Goal: Information Seeking & Learning: Learn about a topic

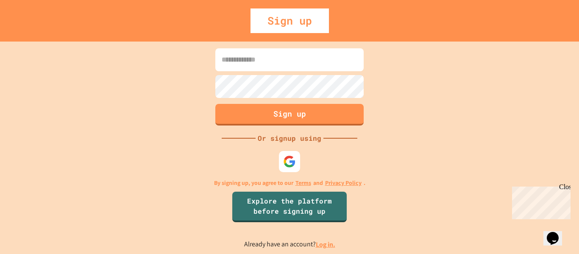
click at [304, 66] on input at bounding box center [289, 59] width 148 height 23
click at [283, 156] on img at bounding box center [289, 161] width 14 height 14
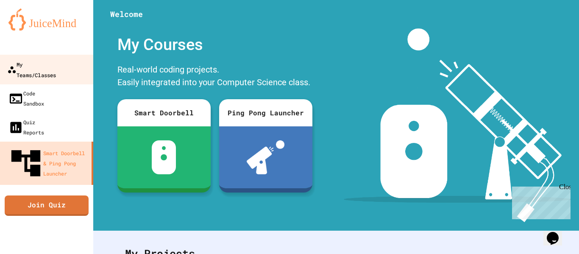
click at [56, 61] on div "My Teams/Classes" at bounding box center [31, 69] width 49 height 21
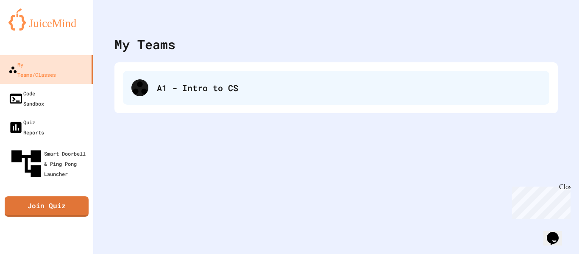
click at [170, 101] on div "A1 - Intro to CS" at bounding box center [336, 88] width 426 height 34
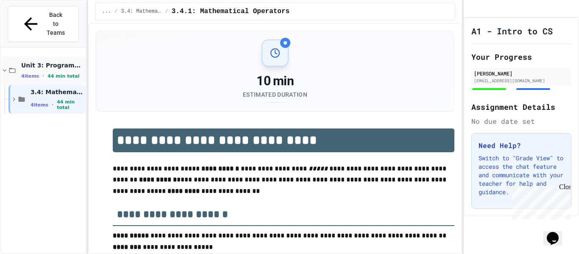
click at [22, 56] on div "Unit 3: Programming Fundamentals 4 items • 44 min total" at bounding box center [43, 70] width 85 height 29
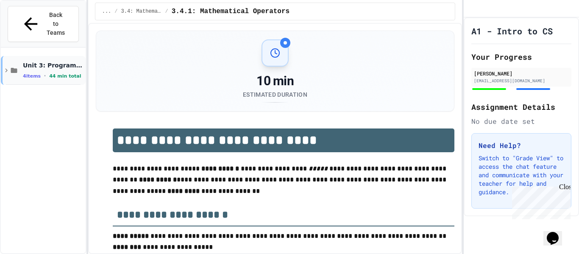
click at [23, 56] on div "Unit 3: Programming Fundamentals 4 items • 44 min total" at bounding box center [43, 70] width 85 height 29
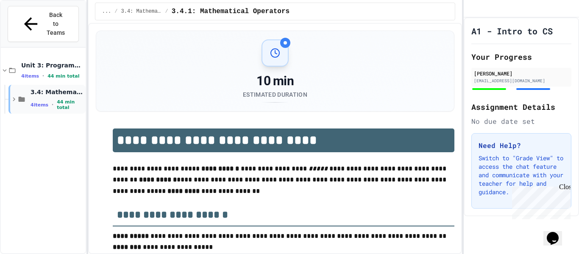
click at [25, 95] on icon at bounding box center [22, 99] width 8 height 8
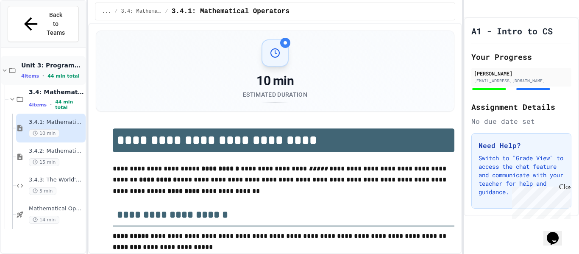
click at [37, 61] on span "Unit 3: Programming Fundamentals" at bounding box center [52, 65] width 63 height 8
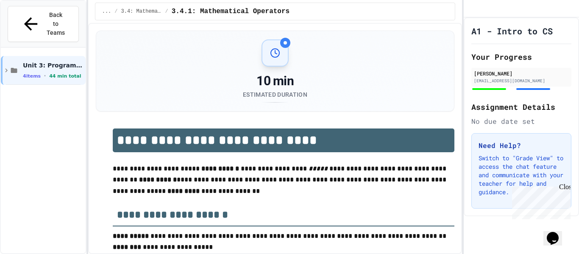
click at [37, 61] on span "Unit 3: Programming Fundamentals" at bounding box center [53, 65] width 61 height 8
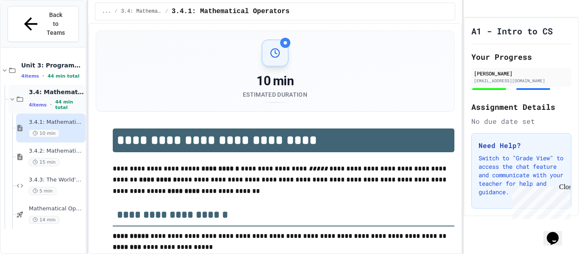
click at [39, 88] on span "3.4: Mathematical Operators" at bounding box center [56, 92] width 55 height 8
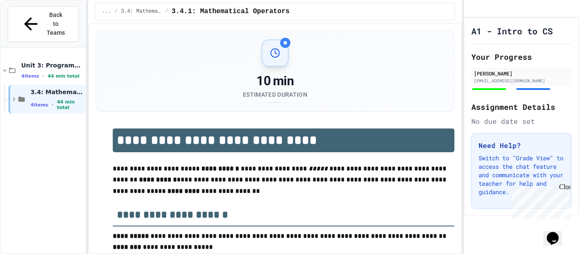
click at [39, 88] on span "3.4: Mathematical Operators" at bounding box center [56, 92] width 53 height 8
